Goal: Task Accomplishment & Management: Manage account settings

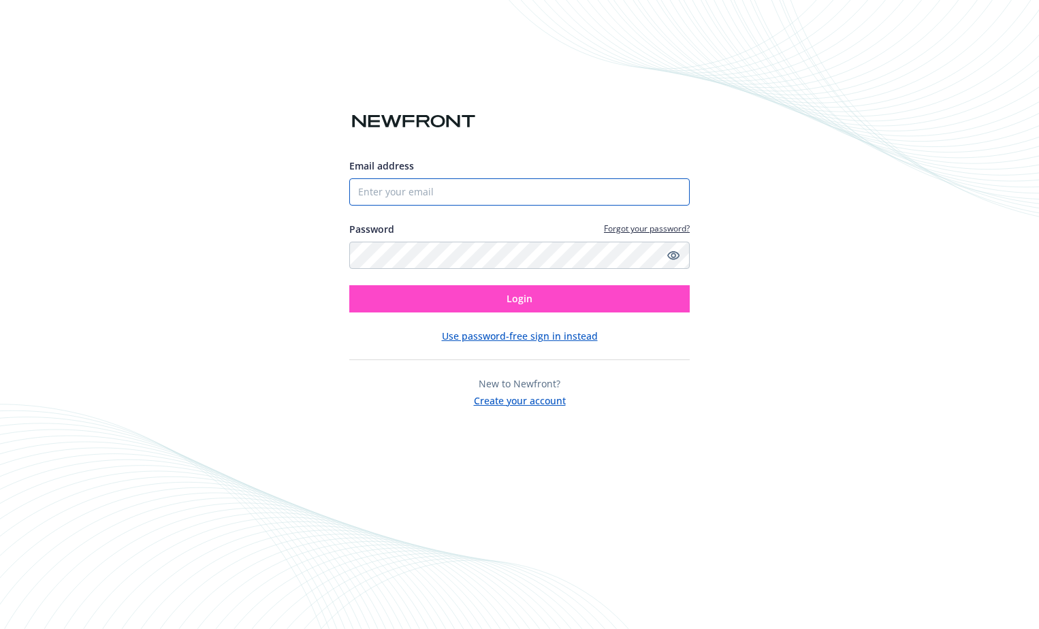
type input "[EMAIL_ADDRESS][DOMAIN_NAME]"
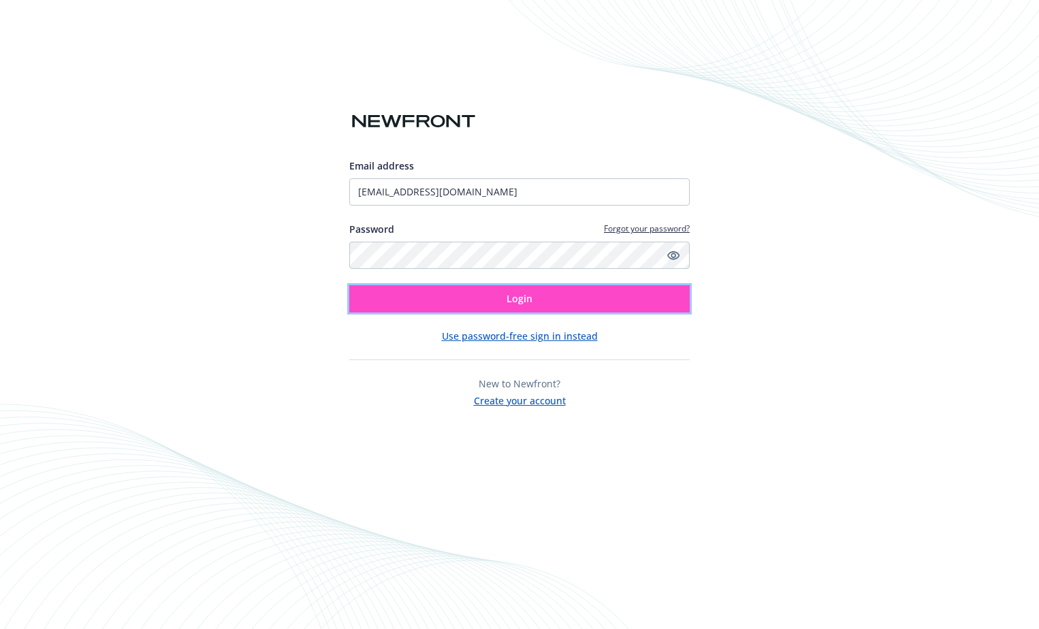
click at [554, 309] on button "Login" at bounding box center [519, 298] width 341 height 27
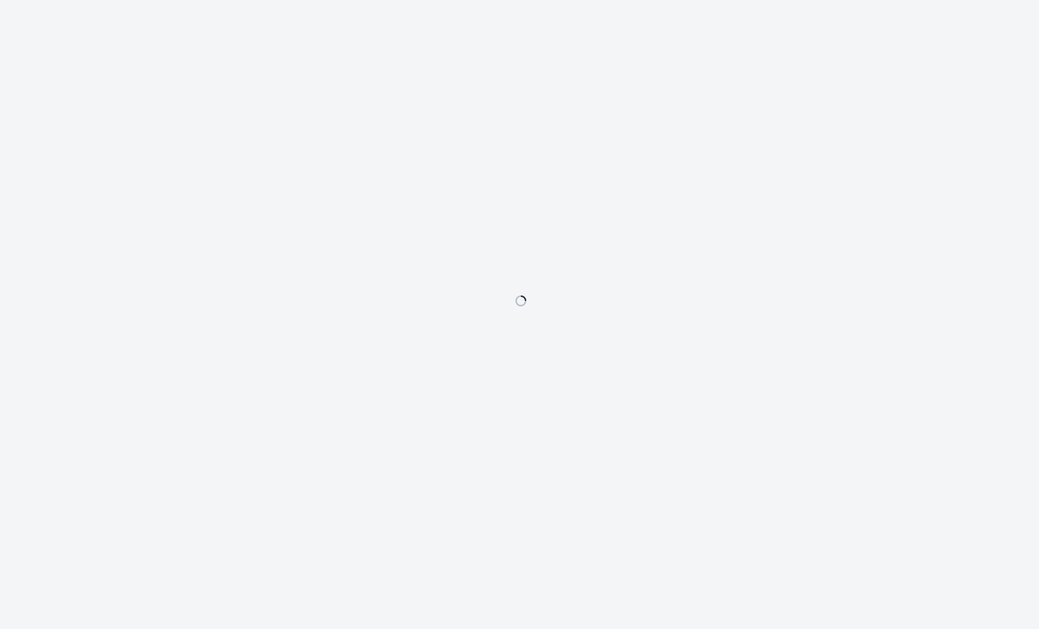
click at [925, 212] on div at bounding box center [519, 314] width 1039 height 629
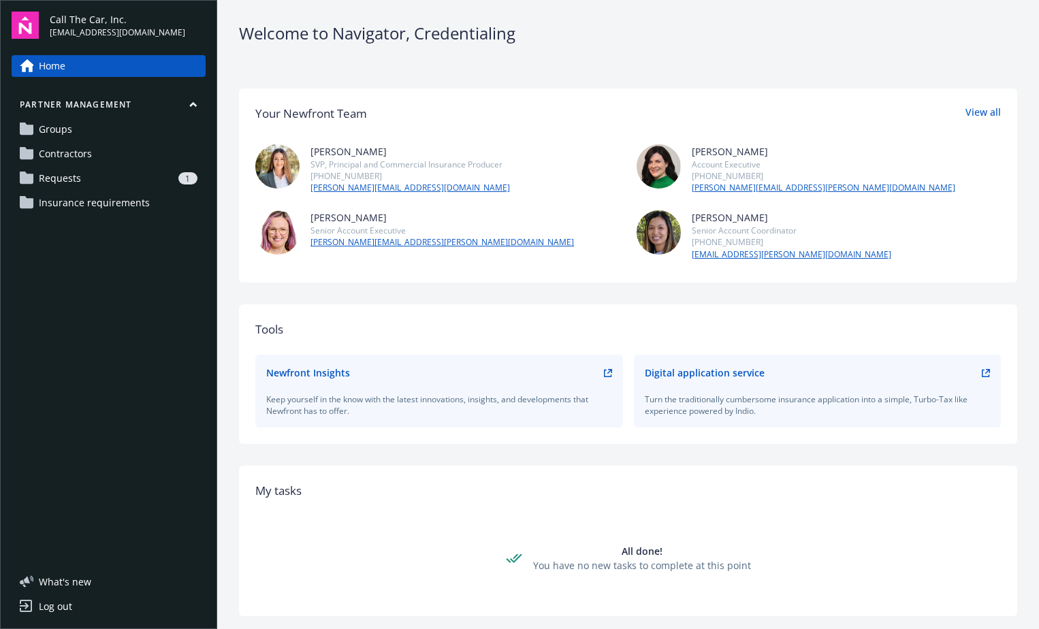
click at [58, 174] on span "Requests" at bounding box center [60, 179] width 42 height 22
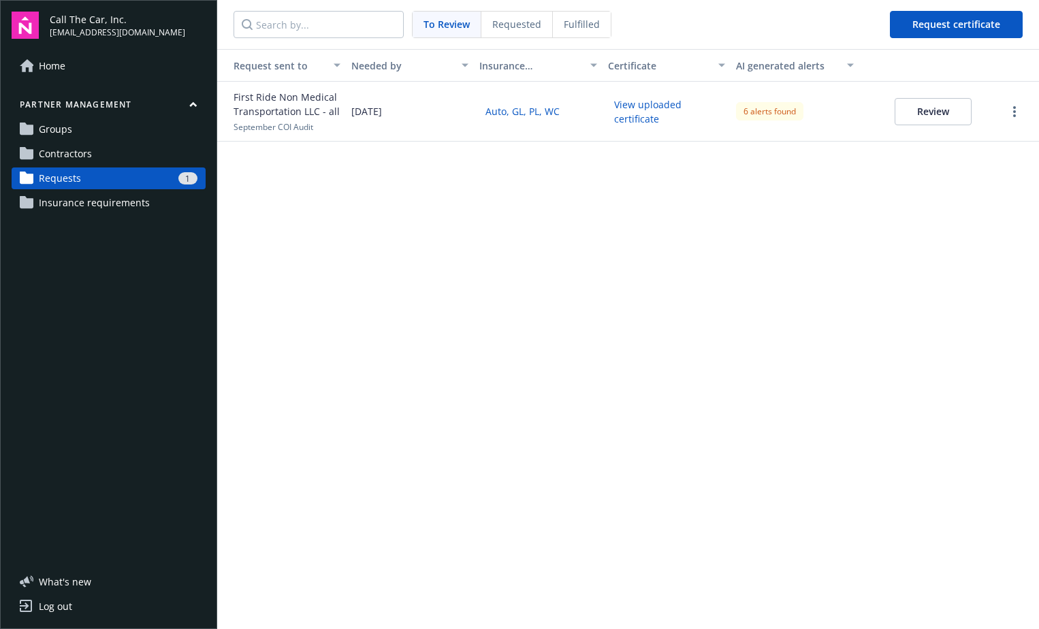
click at [1023, 111] on div at bounding box center [1014, 112] width 40 height 16
click at [958, 116] on button "Review" at bounding box center [933, 111] width 77 height 27
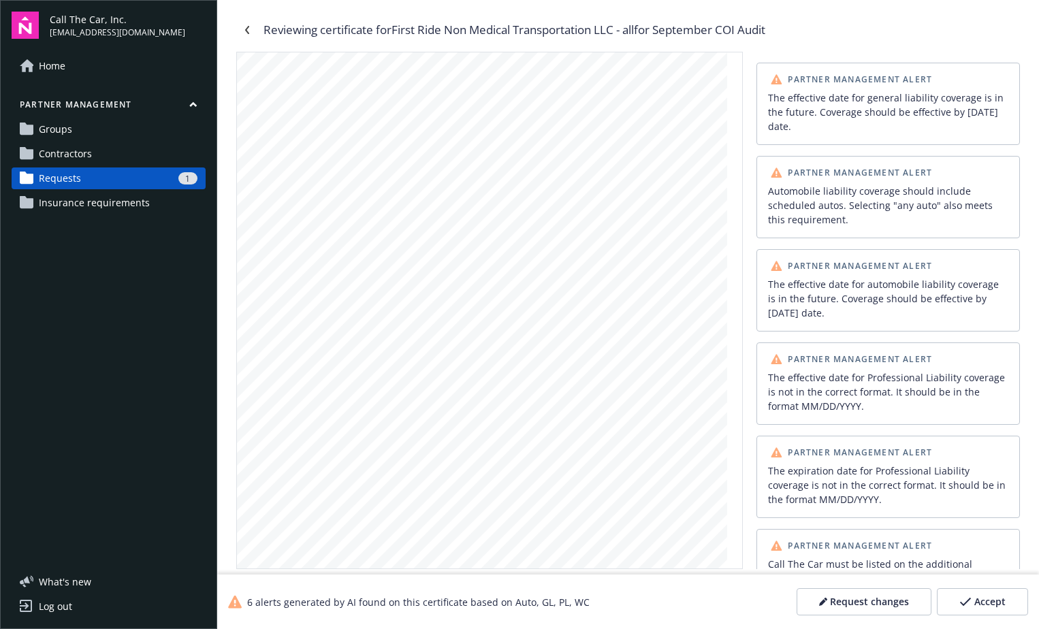
scroll to position [753, 0]
click at [994, 608] on span "Accept" at bounding box center [990, 602] width 31 height 14
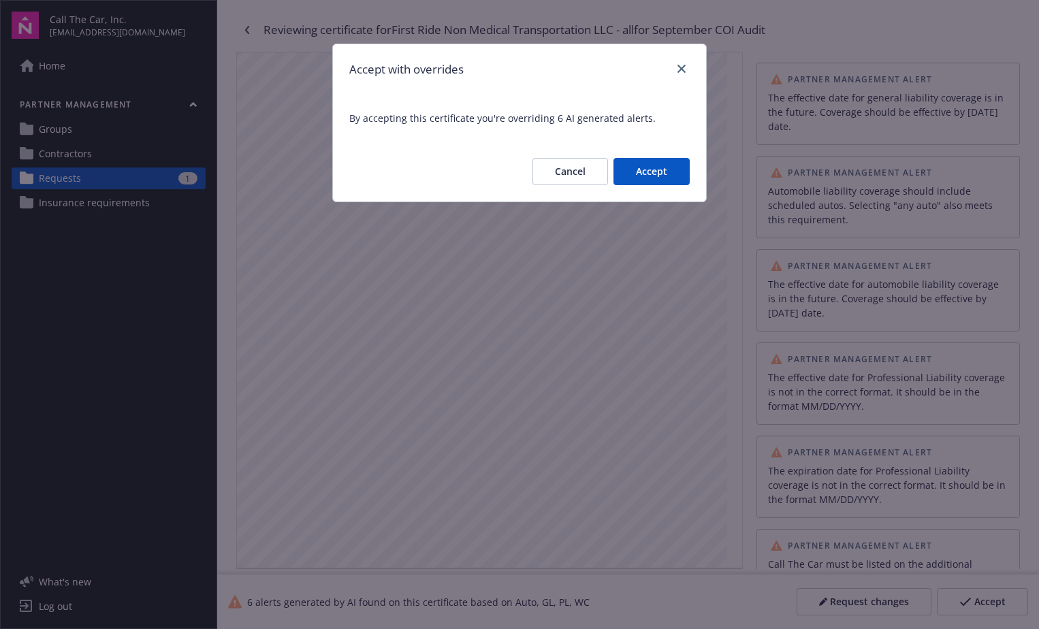
click at [655, 172] on button "Accept" at bounding box center [652, 171] width 76 height 27
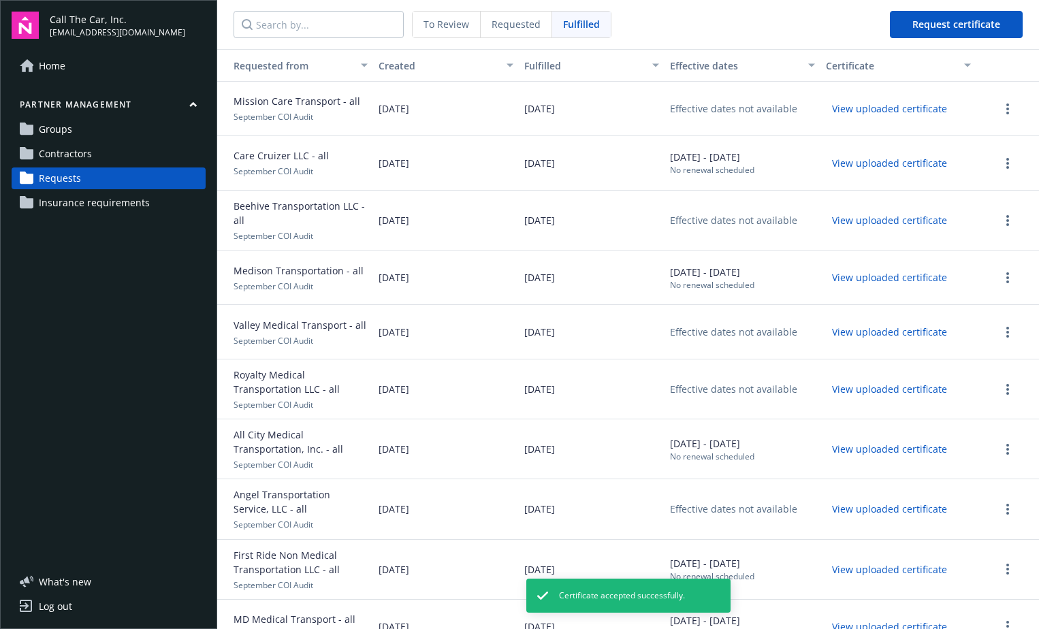
click at [531, 28] on span "Requested" at bounding box center [516, 24] width 49 height 14
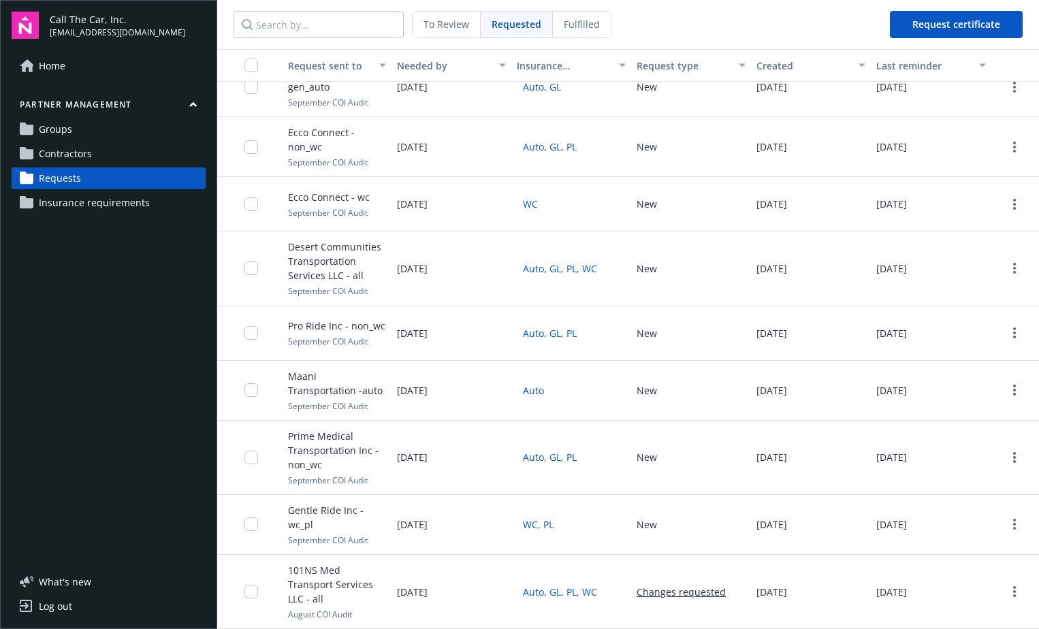
scroll to position [125, 0]
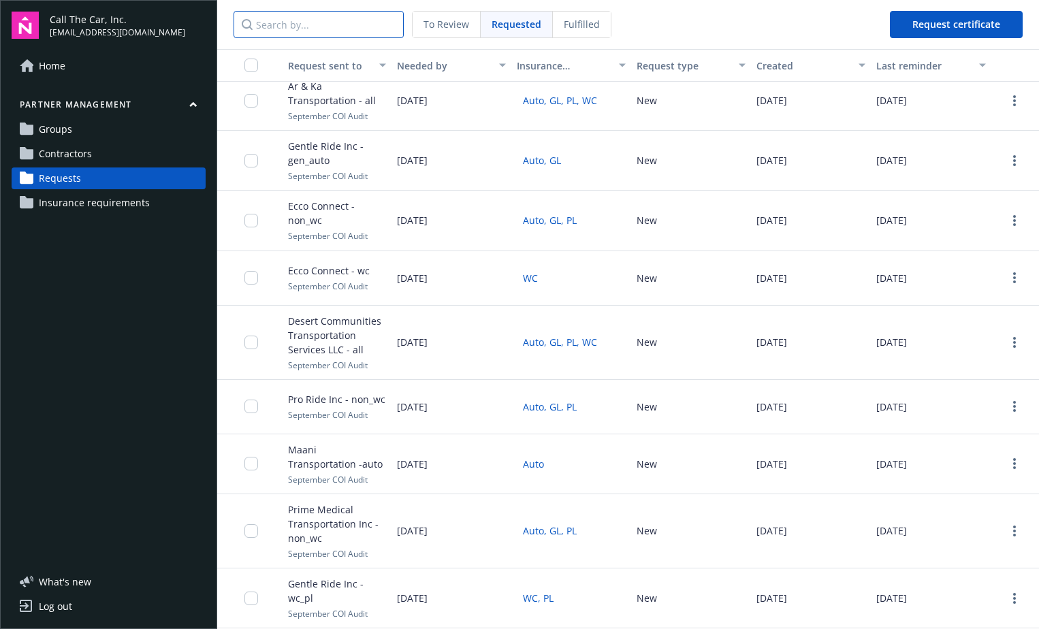
click at [303, 27] on input "Search by..." at bounding box center [319, 24] width 170 height 27
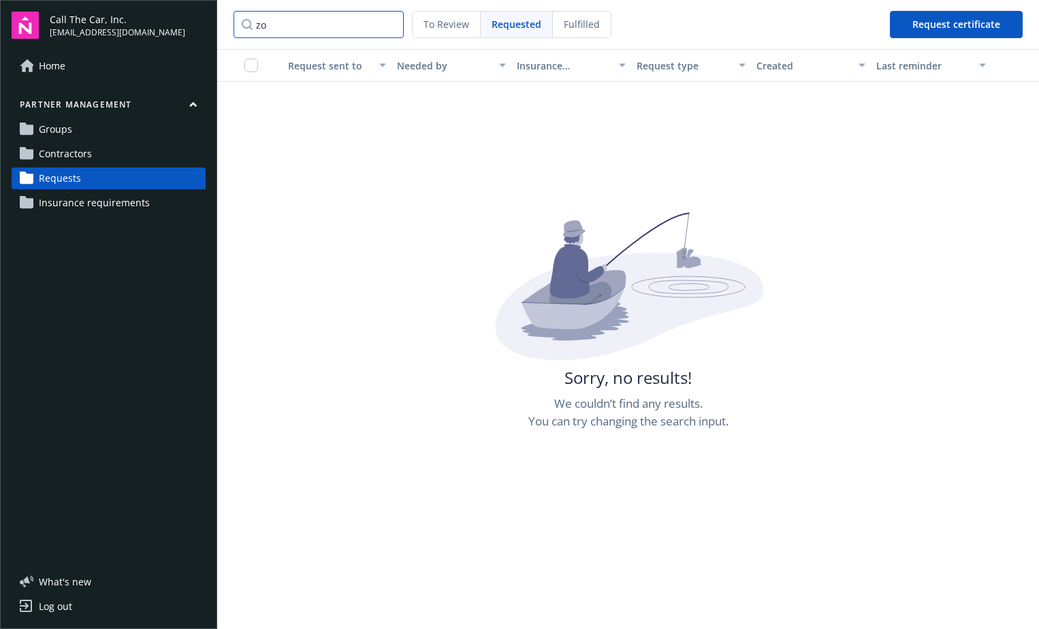
type input "z"
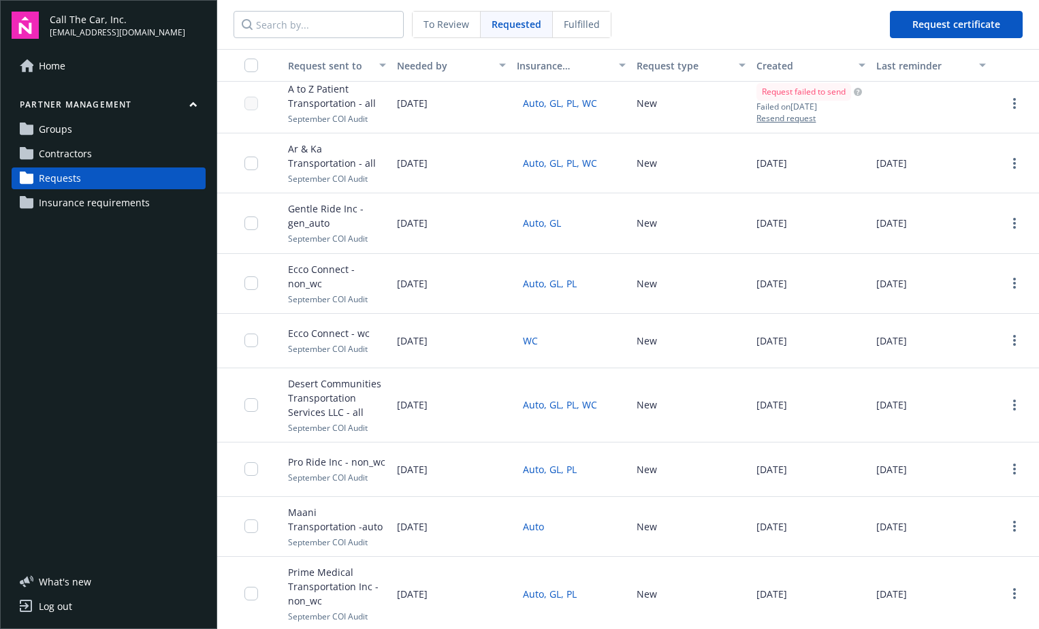
scroll to position [193, 0]
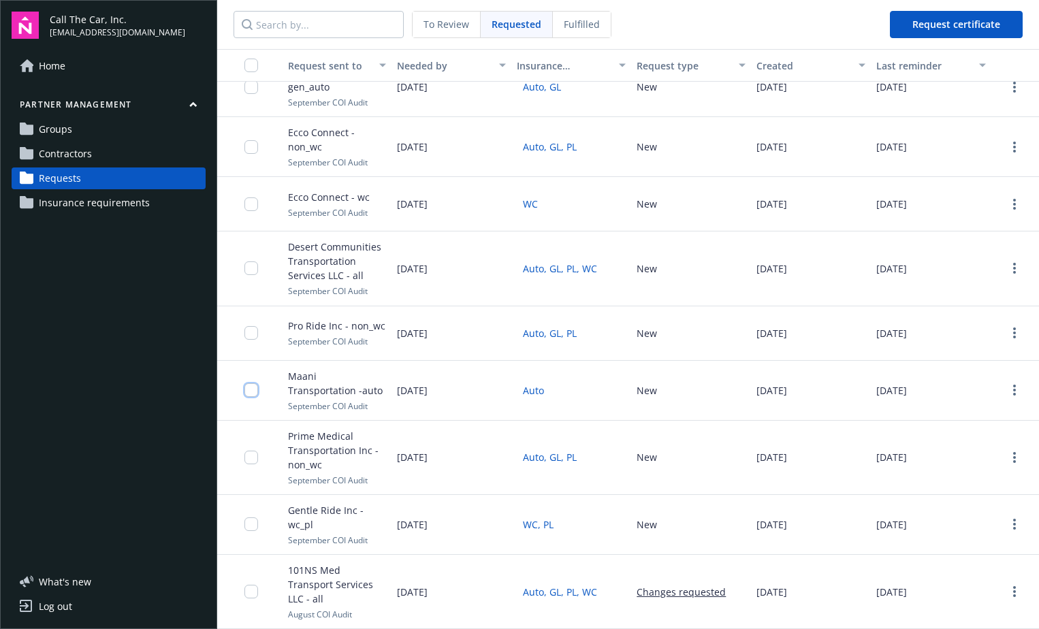
click at [253, 390] on input "checkbox" at bounding box center [252, 390] width 14 height 14
click at [1009, 387] on link "more" at bounding box center [1015, 390] width 16 height 16
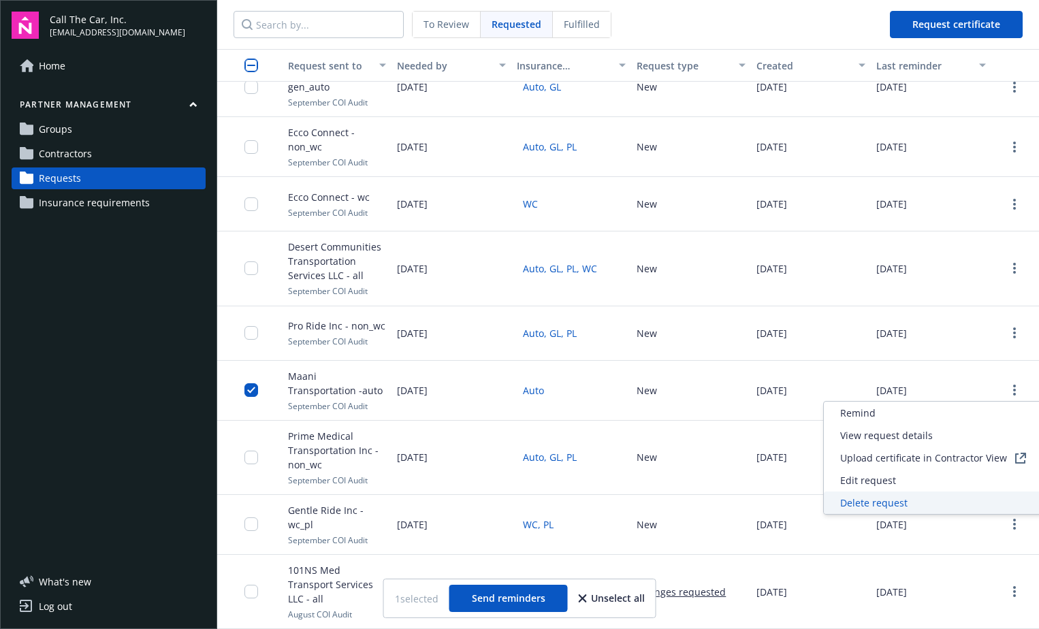
click at [900, 499] on span "Delete request" at bounding box center [873, 503] width 67 height 14
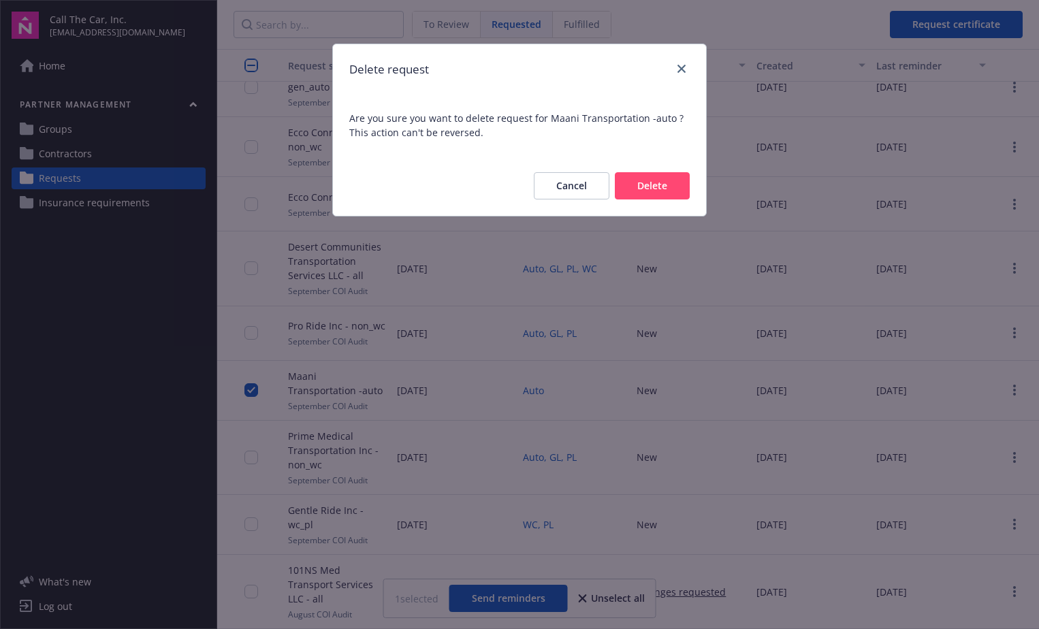
click at [652, 195] on button "Delete" at bounding box center [652, 185] width 75 height 27
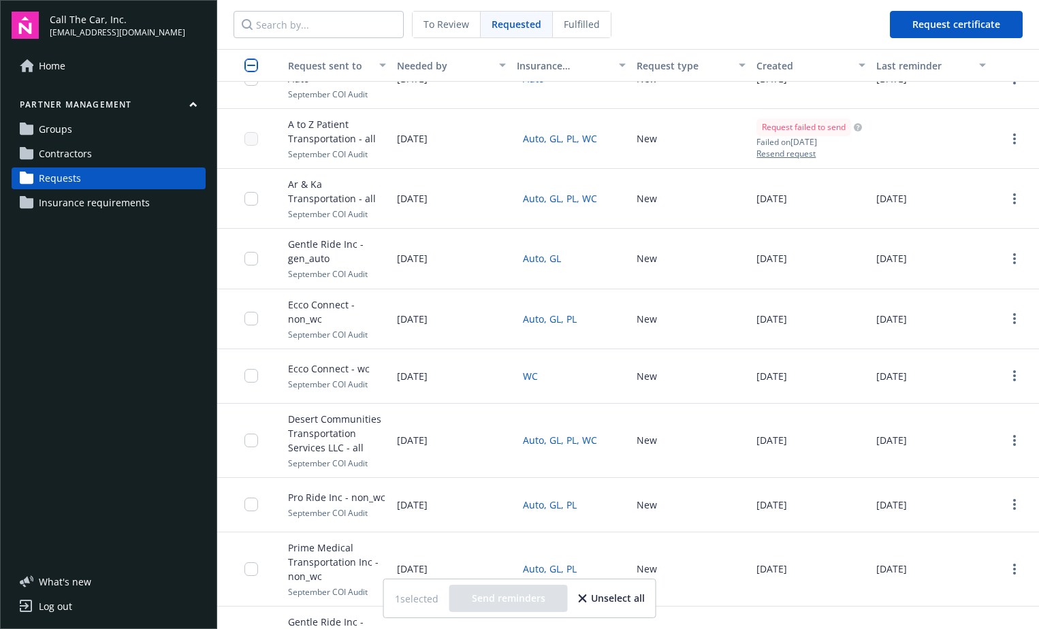
scroll to position [0, 0]
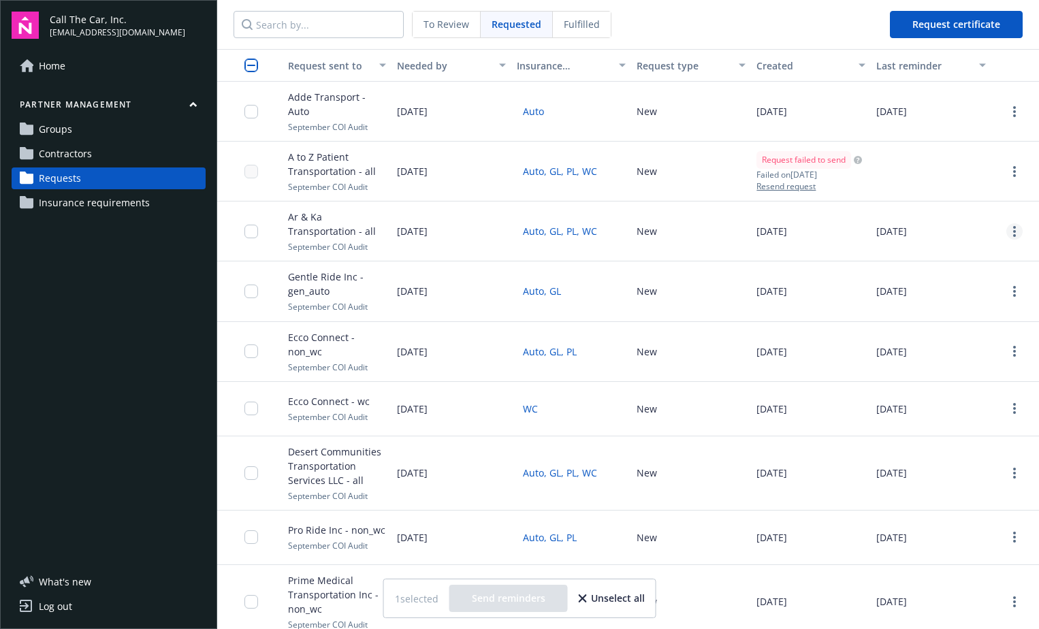
click at [1013, 234] on icon "more" at bounding box center [1014, 231] width 3 height 11
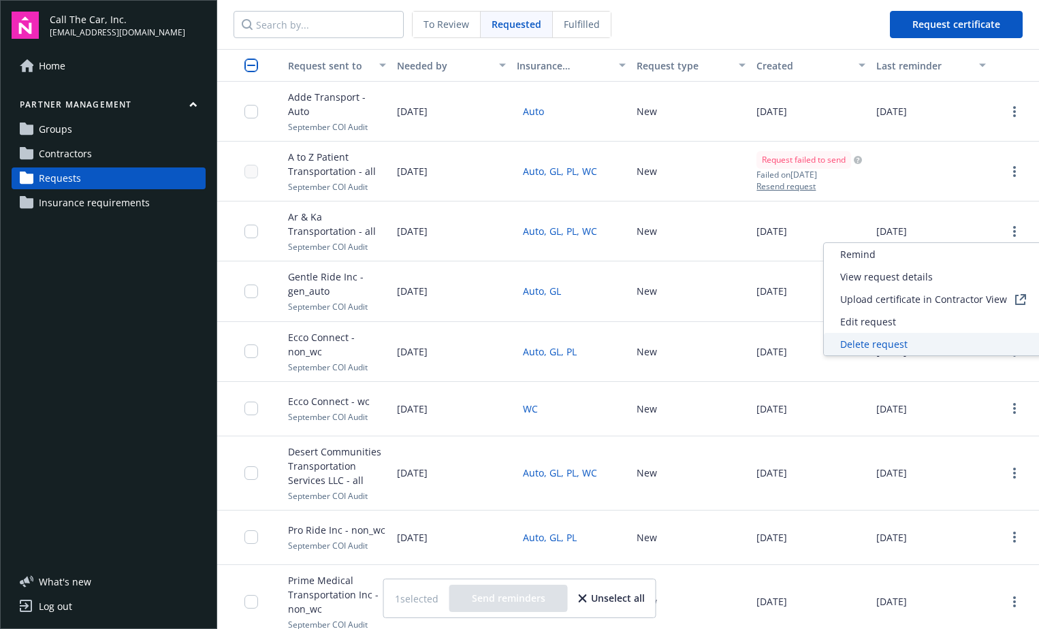
click at [887, 344] on span "Delete request" at bounding box center [873, 344] width 67 height 14
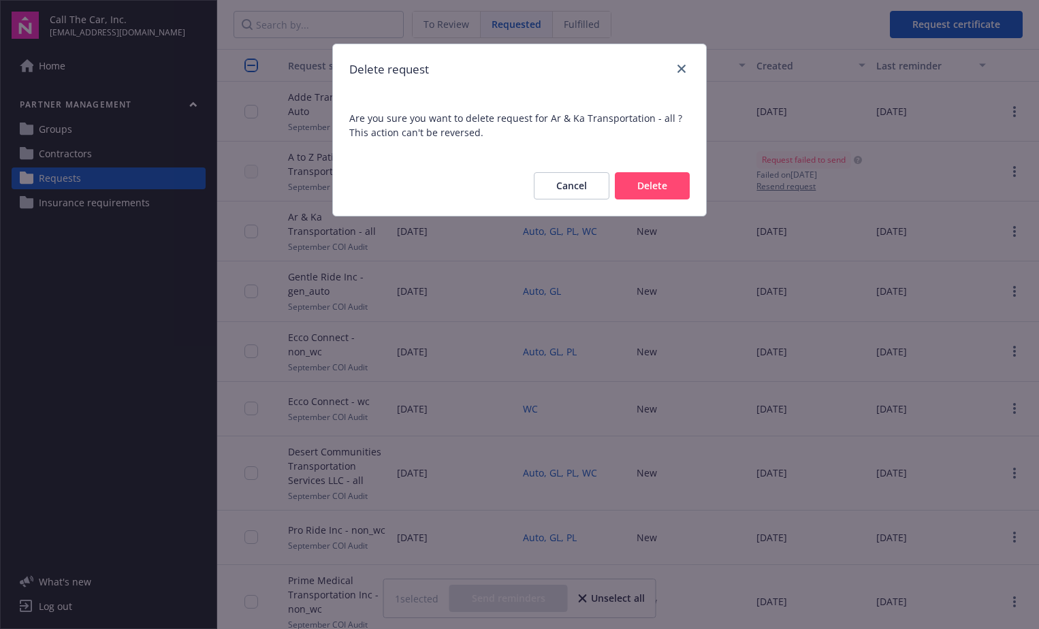
click at [642, 183] on button "Delete" at bounding box center [652, 185] width 75 height 27
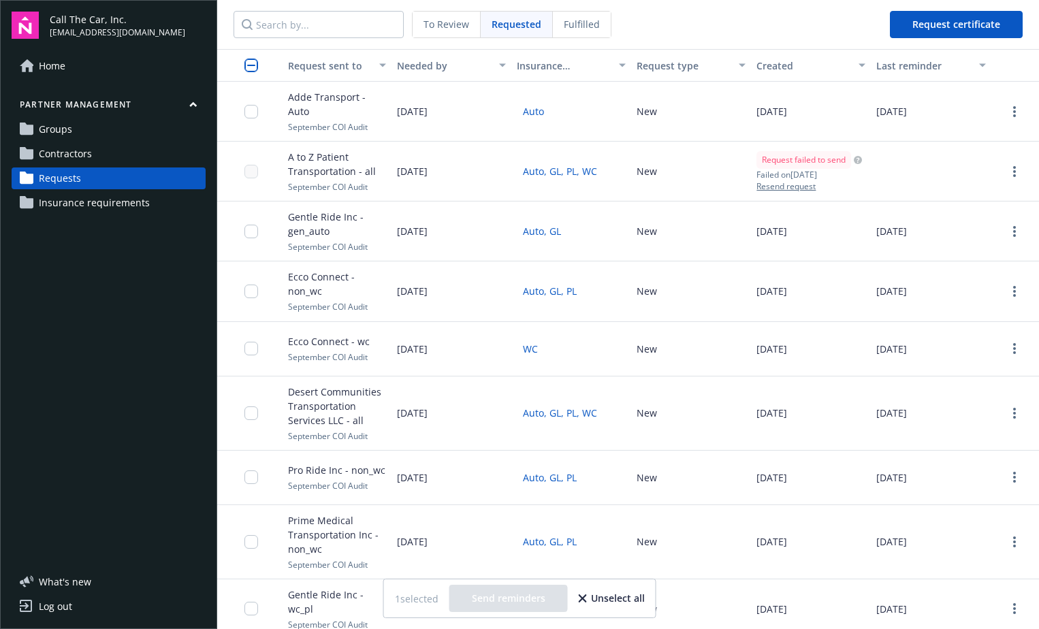
scroll to position [68, 0]
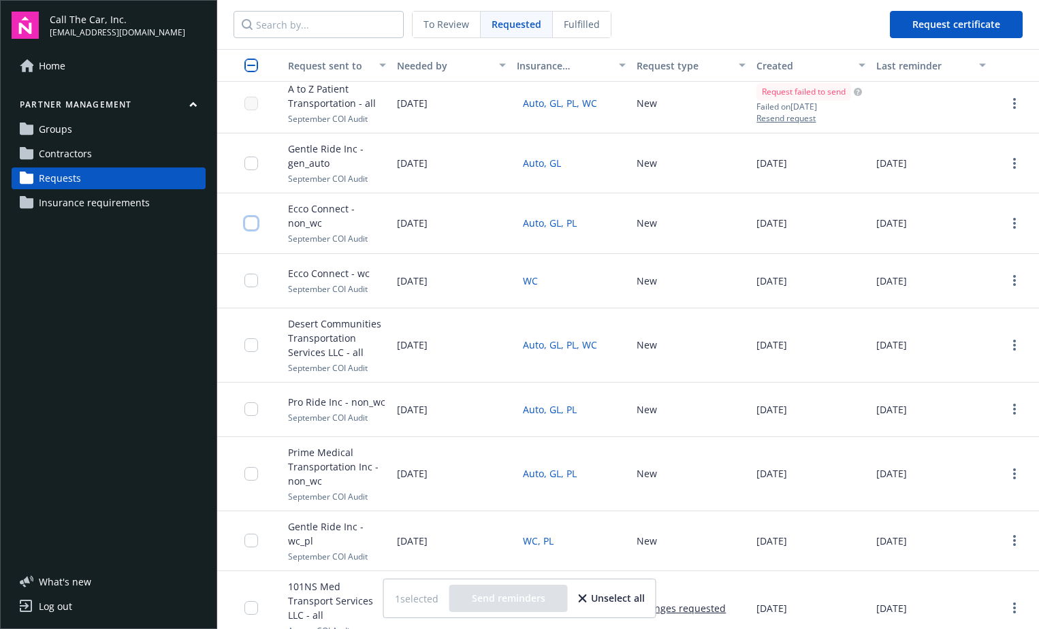
click at [256, 224] on input "checkbox" at bounding box center [252, 224] width 14 height 14
click at [253, 287] on input "checkbox" at bounding box center [252, 281] width 14 height 14
click at [1007, 225] on link "more" at bounding box center [1015, 223] width 16 height 16
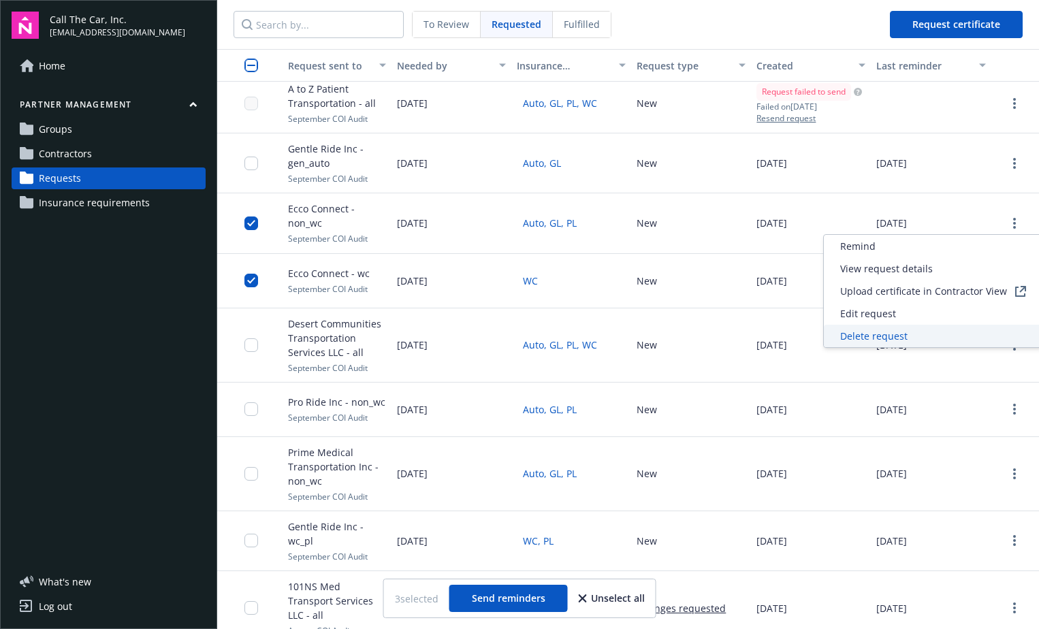
click at [898, 331] on span "Delete request" at bounding box center [873, 336] width 67 height 14
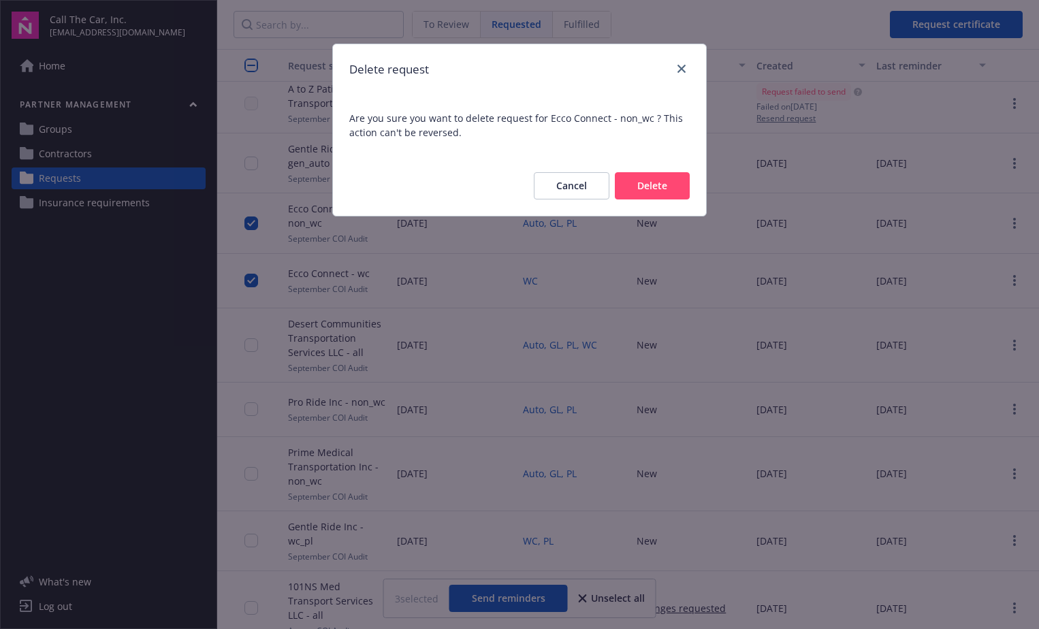
click at [672, 182] on button "Delete" at bounding box center [652, 185] width 75 height 27
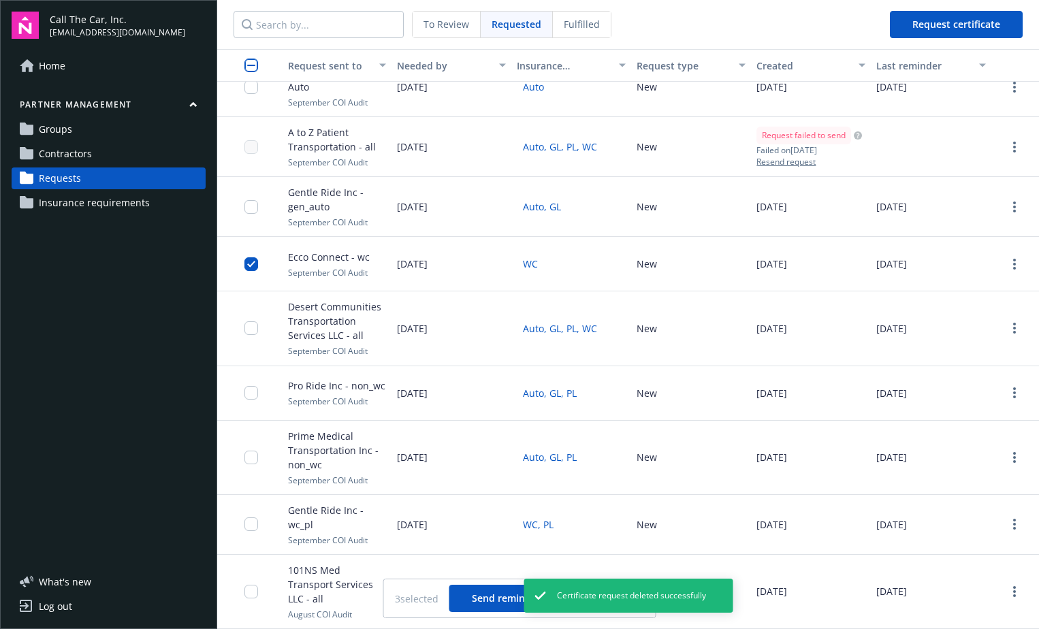
scroll to position [25, 0]
click at [1007, 268] on link "more" at bounding box center [1015, 264] width 16 height 16
click at [903, 371] on span "Delete request" at bounding box center [873, 377] width 67 height 14
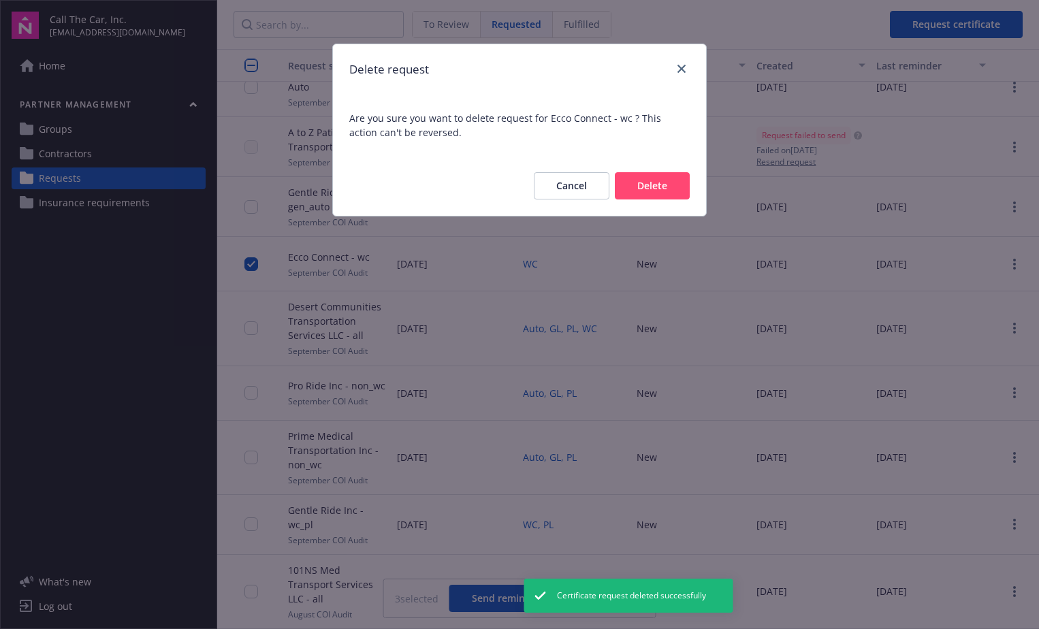
click at [655, 195] on button "Delete" at bounding box center [652, 185] width 75 height 27
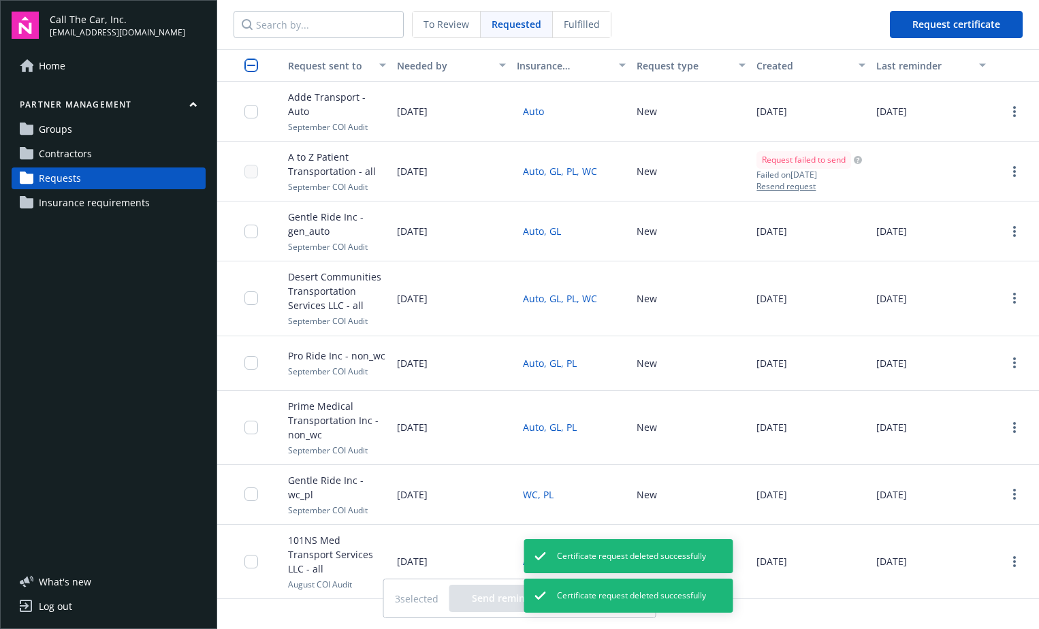
scroll to position [0, 0]
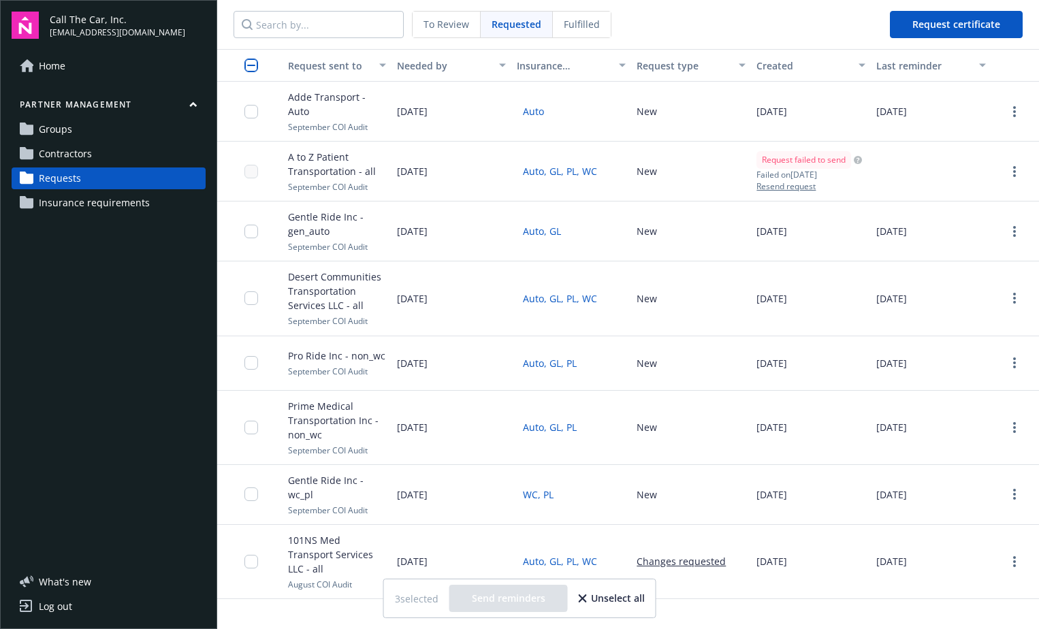
drag, startPoint x: 501, startPoint y: 398, endPoint x: 153, endPoint y: 370, distance: 348.5
click at [153, 370] on div "Home Partner management Groups Contractors Requests Insurance requirements" at bounding box center [109, 303] width 194 height 496
